Goal: Find specific page/section: Find specific page/section

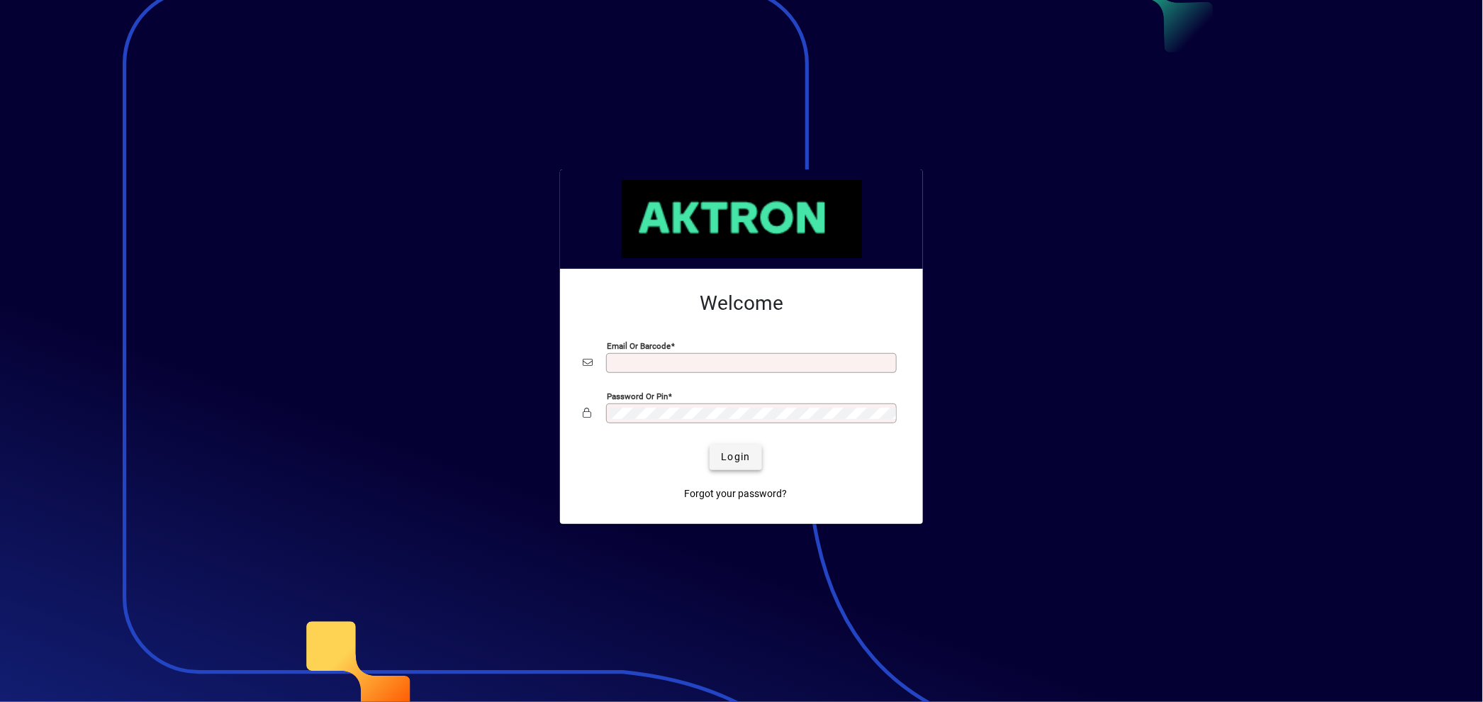
type input "**********"
click at [738, 457] on span "Login" at bounding box center [735, 456] width 29 height 15
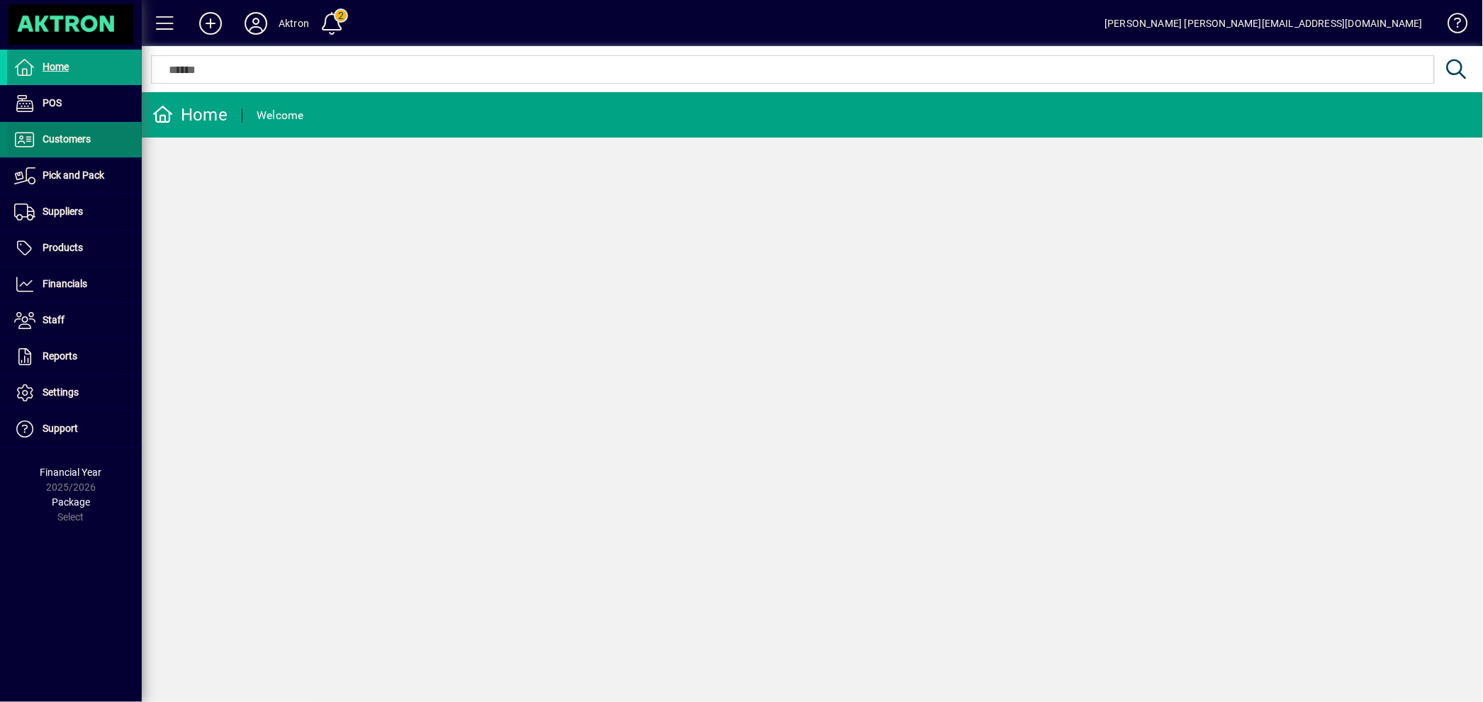
click at [81, 140] on span "Customers" at bounding box center [67, 138] width 48 height 11
